Goal: Find specific page/section: Find specific page/section

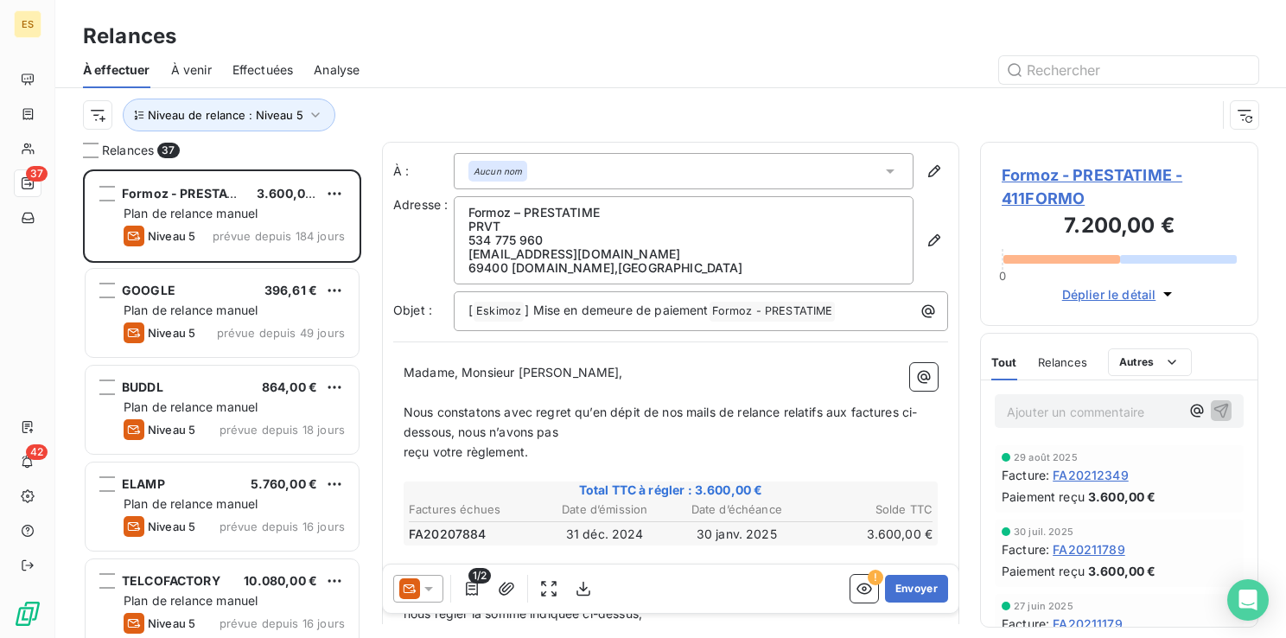
scroll to position [455, 264]
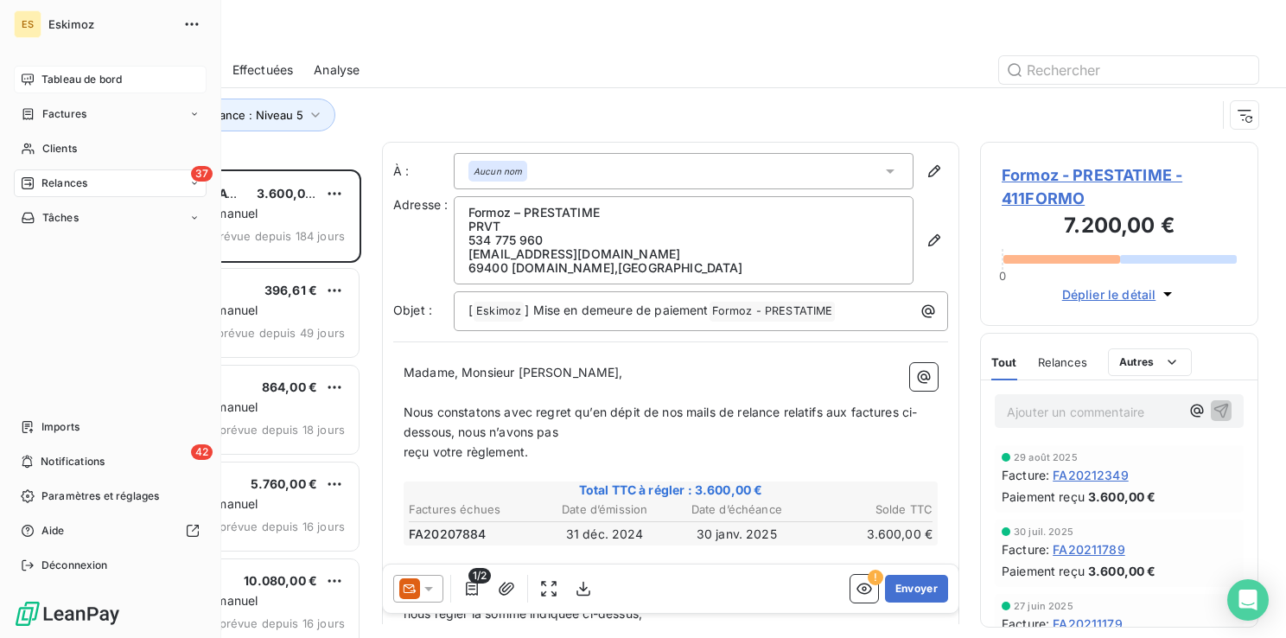
click at [57, 78] on span "Tableau de bord" at bounding box center [81, 80] width 80 height 16
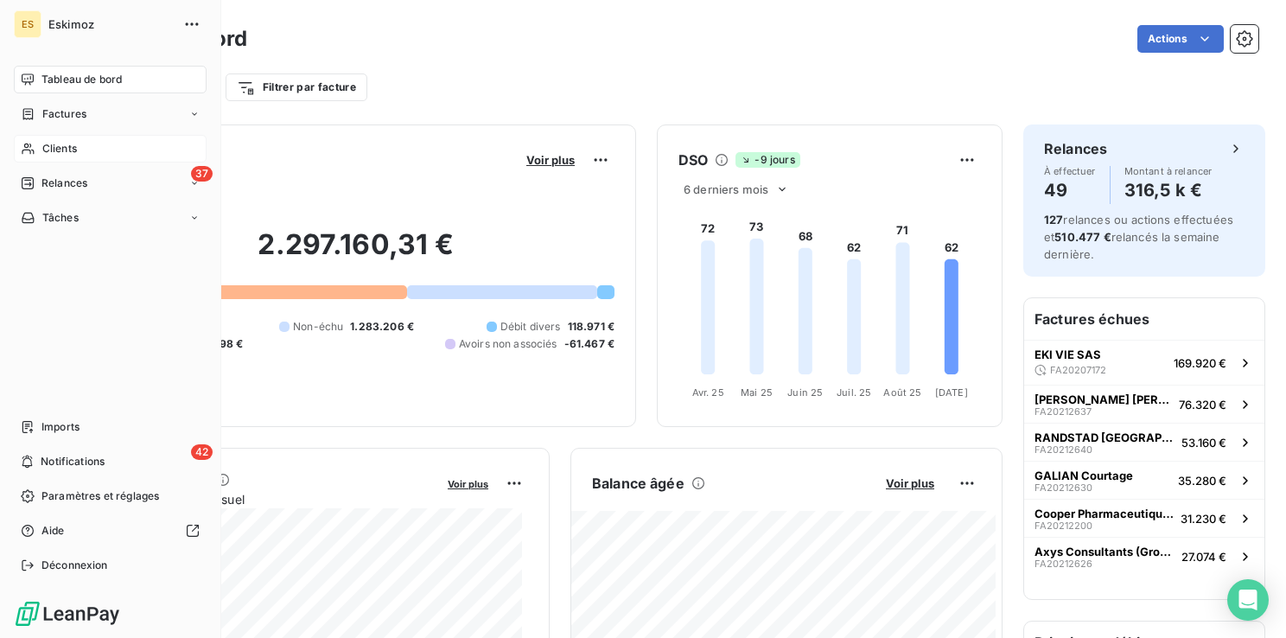
click at [61, 155] on span "Clients" at bounding box center [59, 149] width 35 height 16
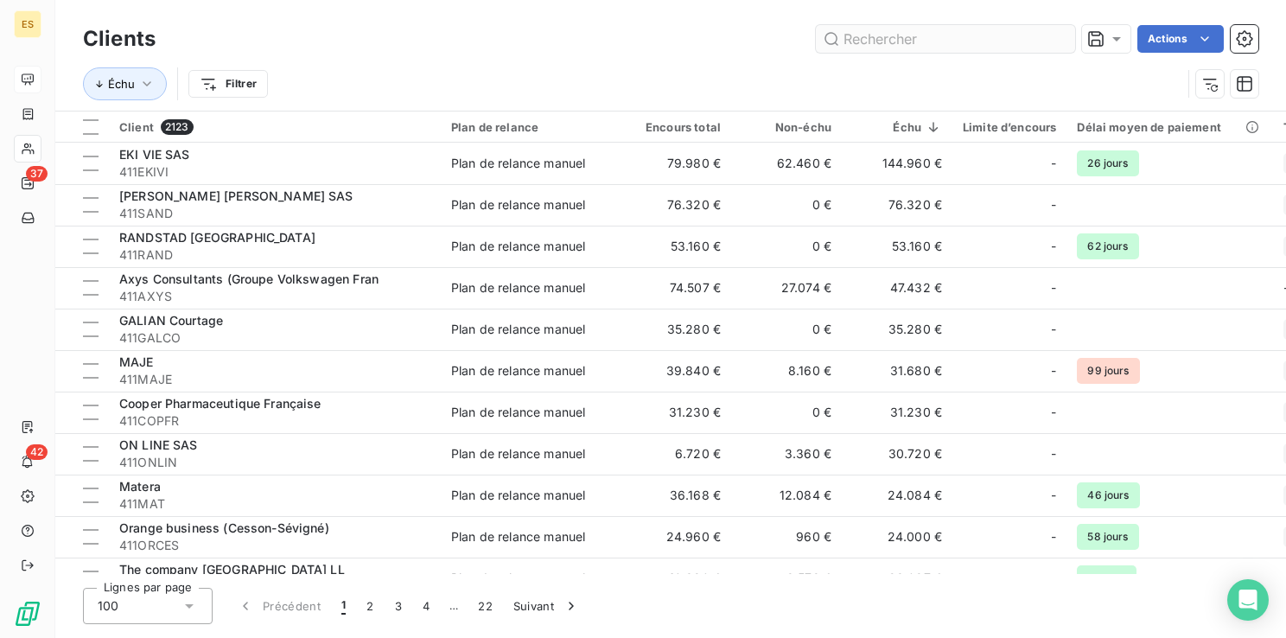
click at [879, 45] on input "text" at bounding box center [945, 39] width 259 height 28
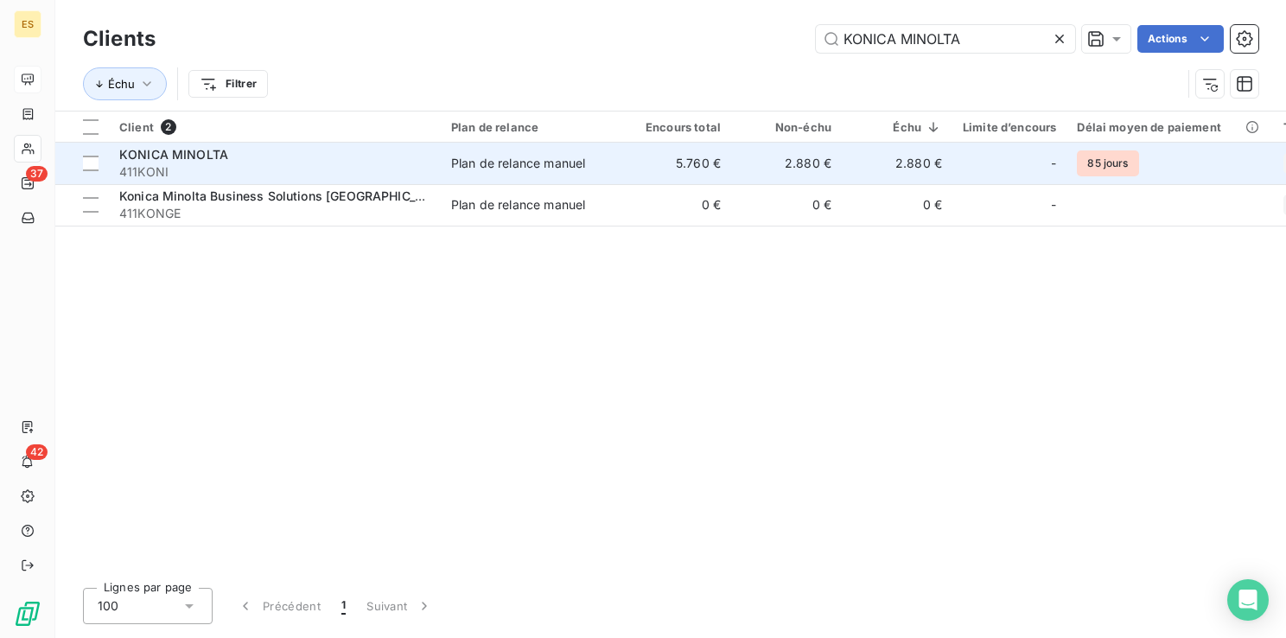
type input "KONICA MINOLTA"
click at [276, 156] on div "KONICA MINOLTA" at bounding box center [274, 154] width 311 height 17
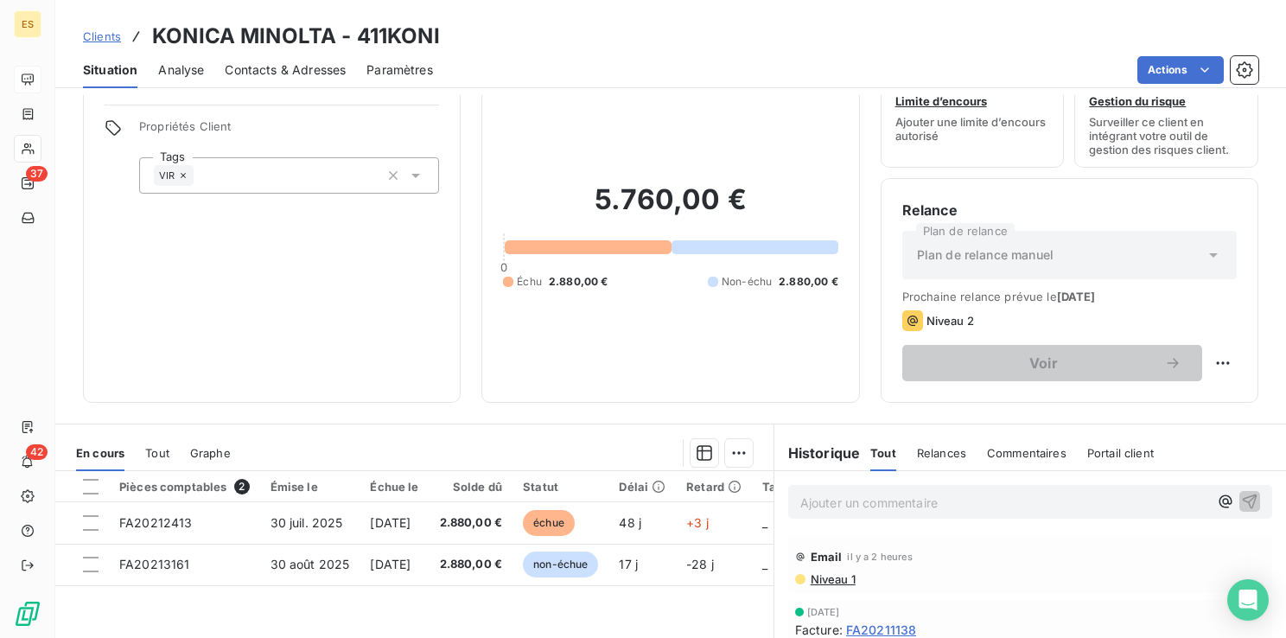
scroll to position [86, 0]
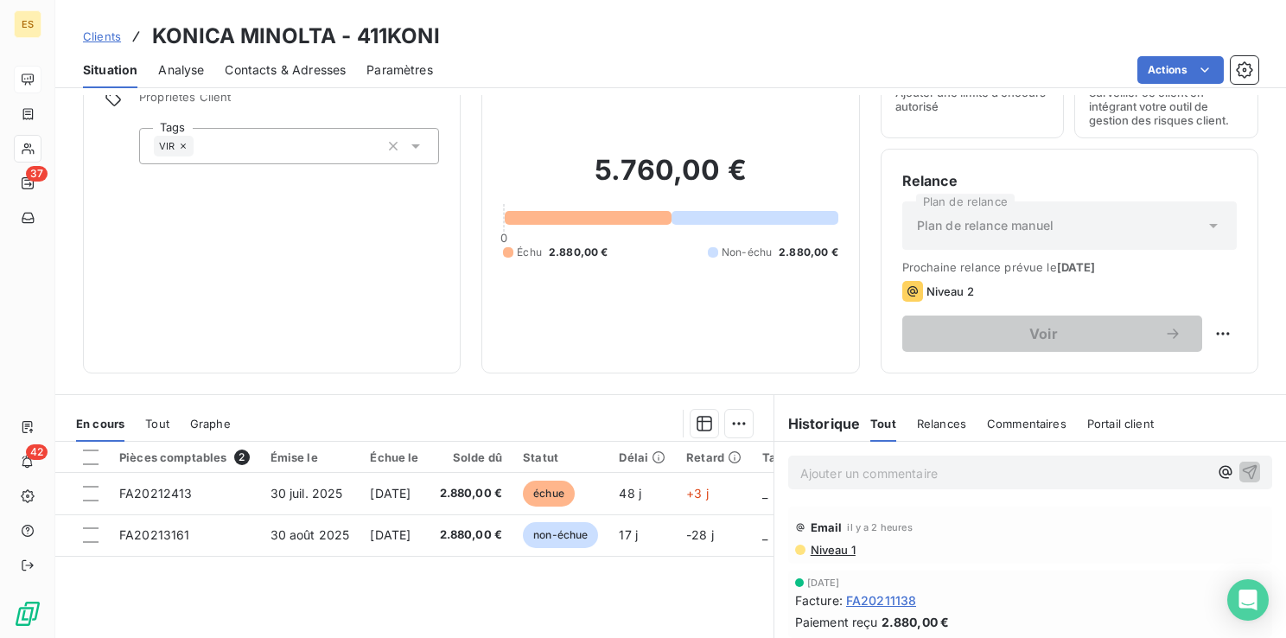
click at [850, 480] on p "Ajouter un commentaire ﻿" at bounding box center [1004, 473] width 408 height 22
